Goal: Obtain resource: Download file/media

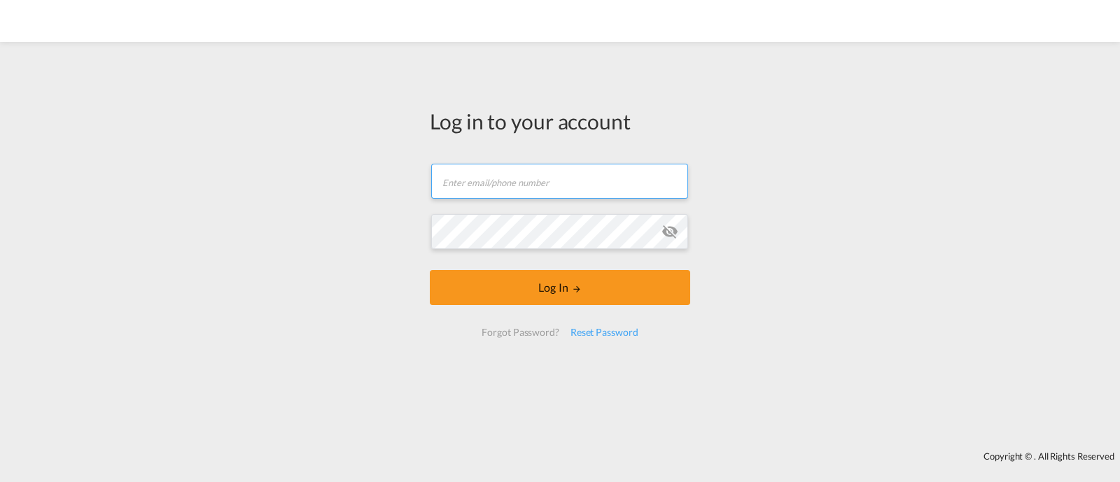
click at [598, 193] on input "text" at bounding box center [559, 181] width 257 height 35
type input "[EMAIL_ADDRESS][DOMAIN_NAME]"
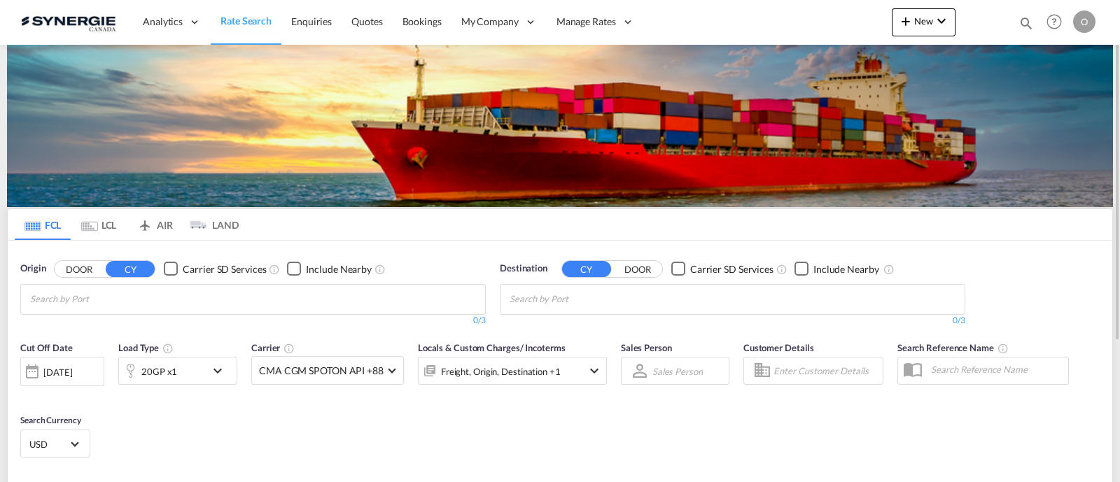
click at [1008, 19] on div at bounding box center [982, 22] width 55 height 42
click at [1023, 21] on md-icon "icon-magnify" at bounding box center [1025, 22] width 15 height 15
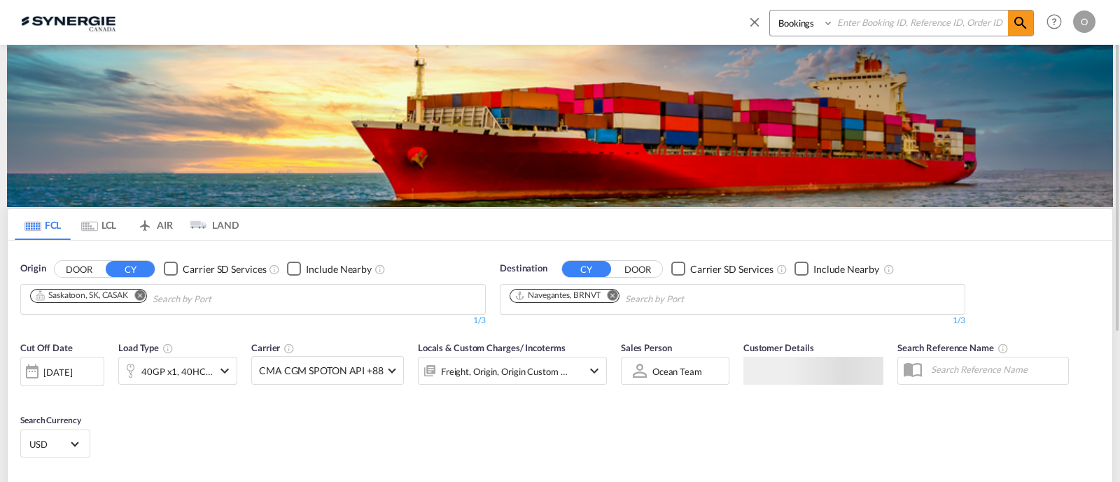
click at [786, 27] on select "Bookings Quotes Enquiries" at bounding box center [803, 22] width 66 height 25
select select "Quotes"
click at [770, 10] on select "Bookings Quotes Enquiries" at bounding box center [803, 22] width 66 height 25
click at [861, 25] on input at bounding box center [921, 22] width 174 height 24
paste input "SYC000012336"
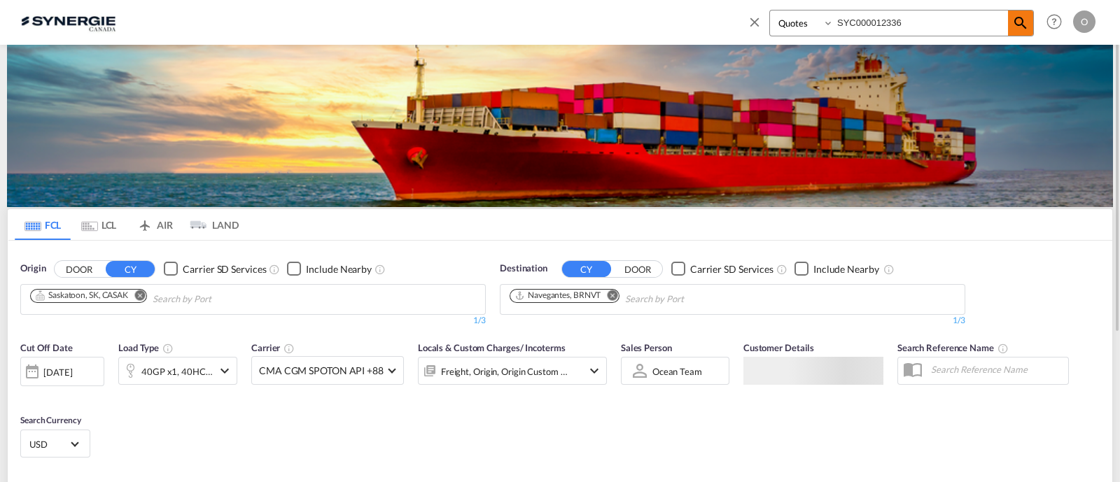
type input "SYC000012336"
click at [1025, 26] on md-icon "icon-magnify" at bounding box center [1020, 23] width 17 height 17
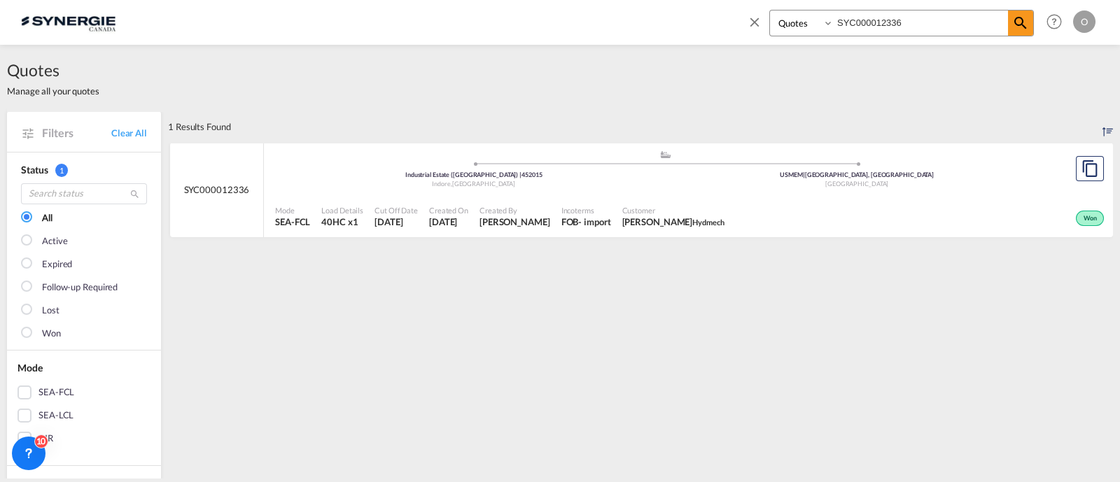
click at [598, 197] on div "Mode SEA-FCL Load Details 40HC x1 Cut Off Date [DATE] Created On [DATE] Created…" at bounding box center [688, 217] width 849 height 42
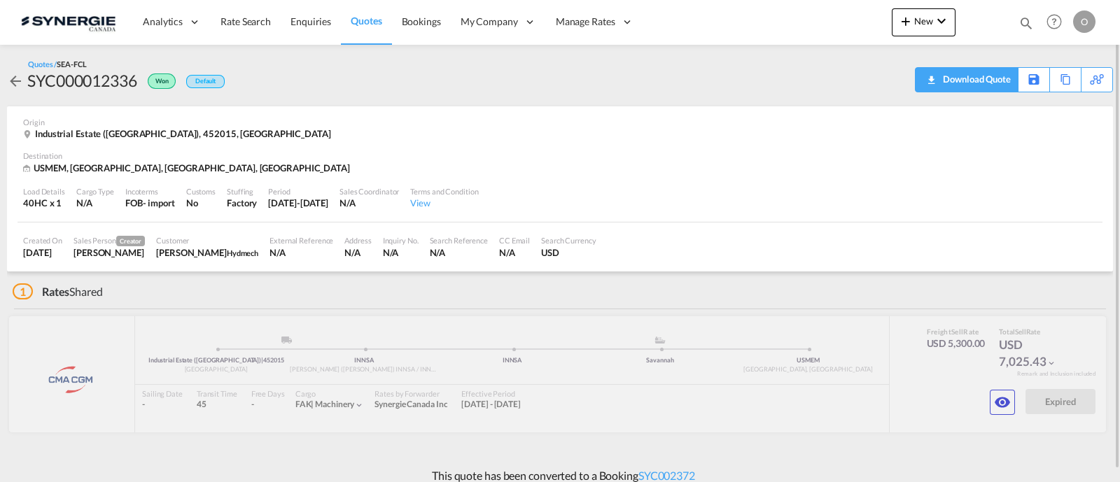
click at [973, 86] on div "Download Quote" at bounding box center [974, 79] width 71 height 22
